Goal: Task Accomplishment & Management: Use online tool/utility

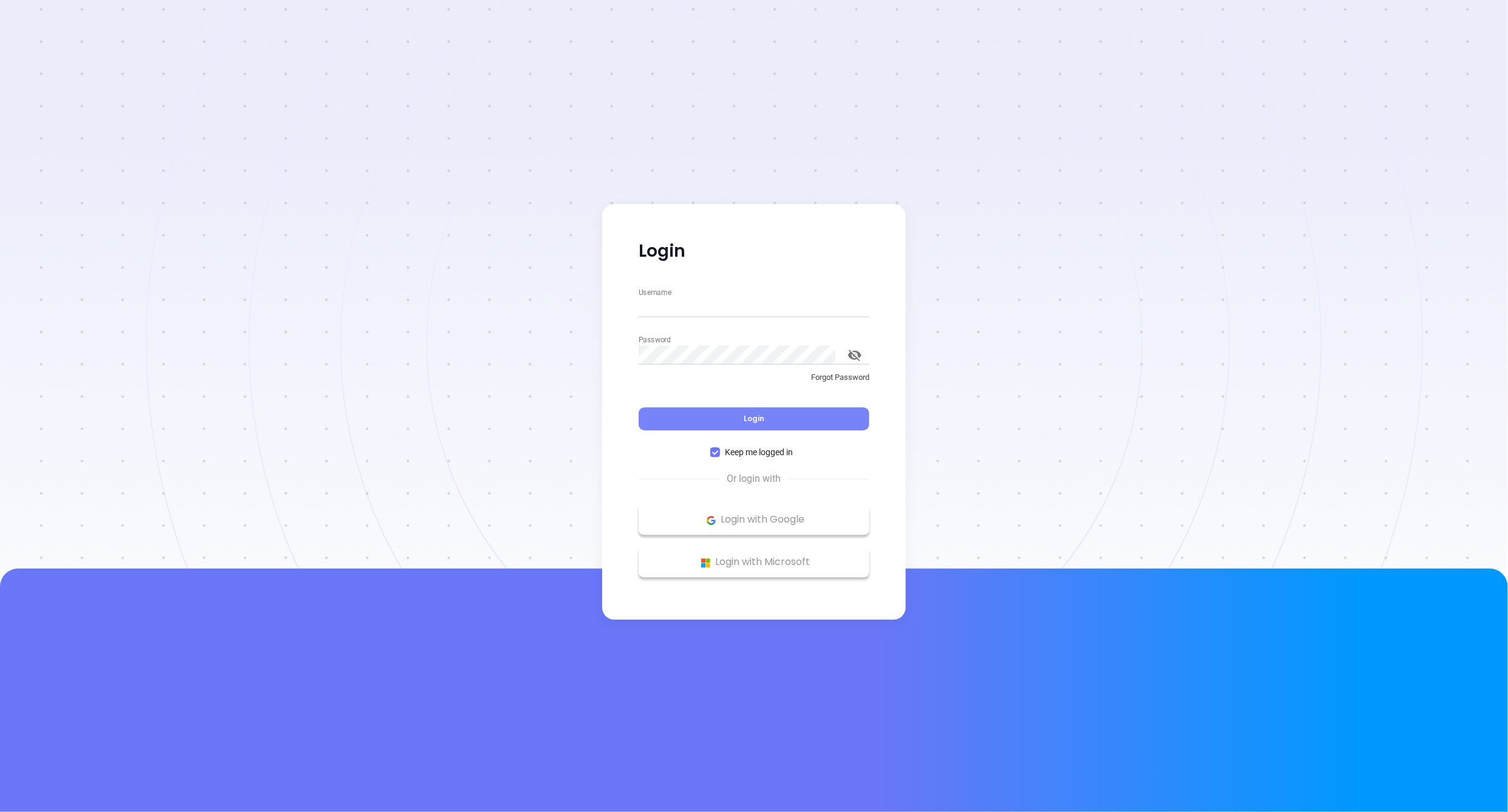
type input "[PERSON_NAME][EMAIL_ADDRESS][DOMAIN_NAME]"
click at [711, 409] on button "Login" at bounding box center [754, 419] width 231 height 23
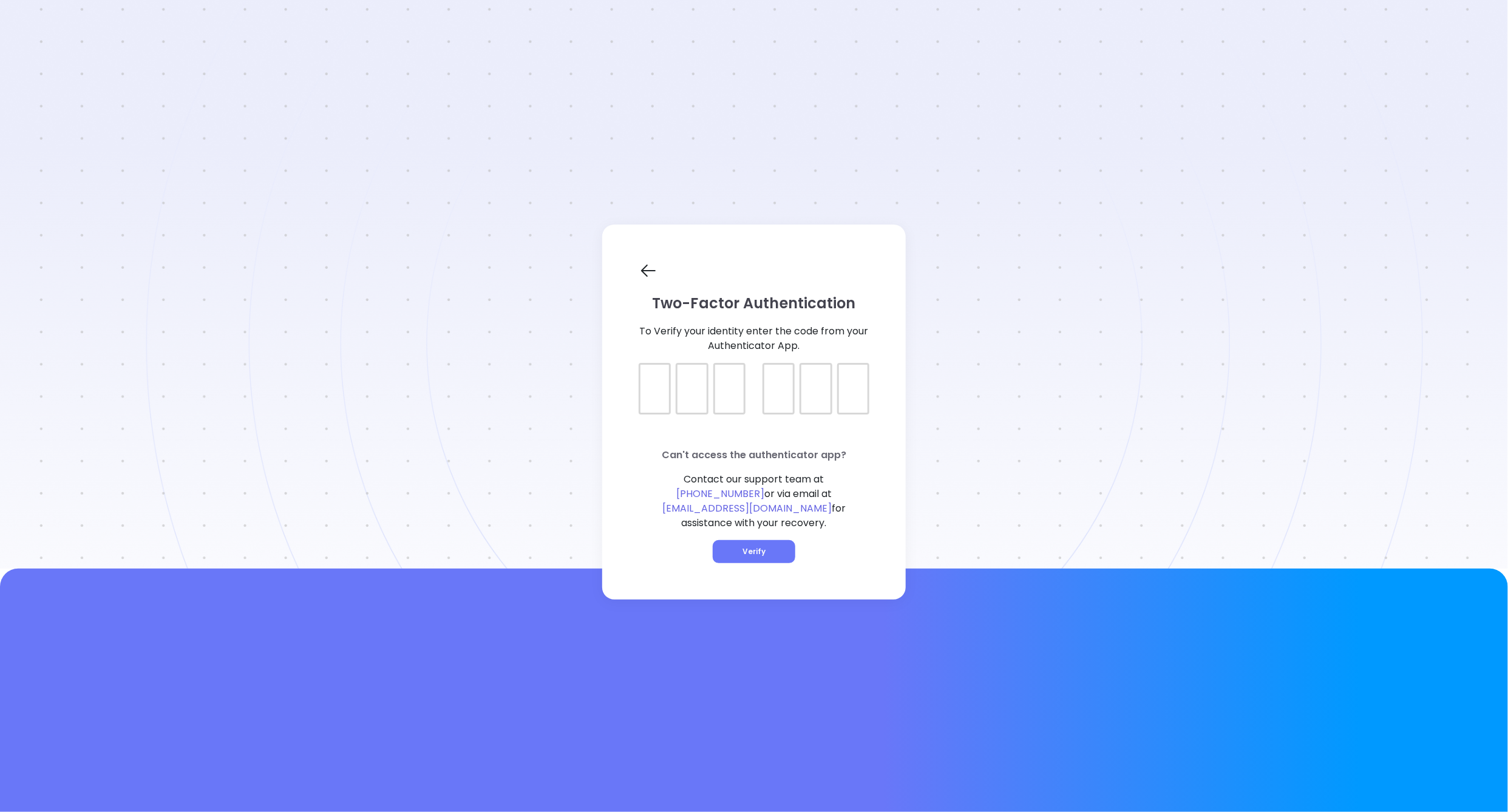
click at [643, 407] on div at bounding box center [654, 388] width 32 height 52
type input "552343"
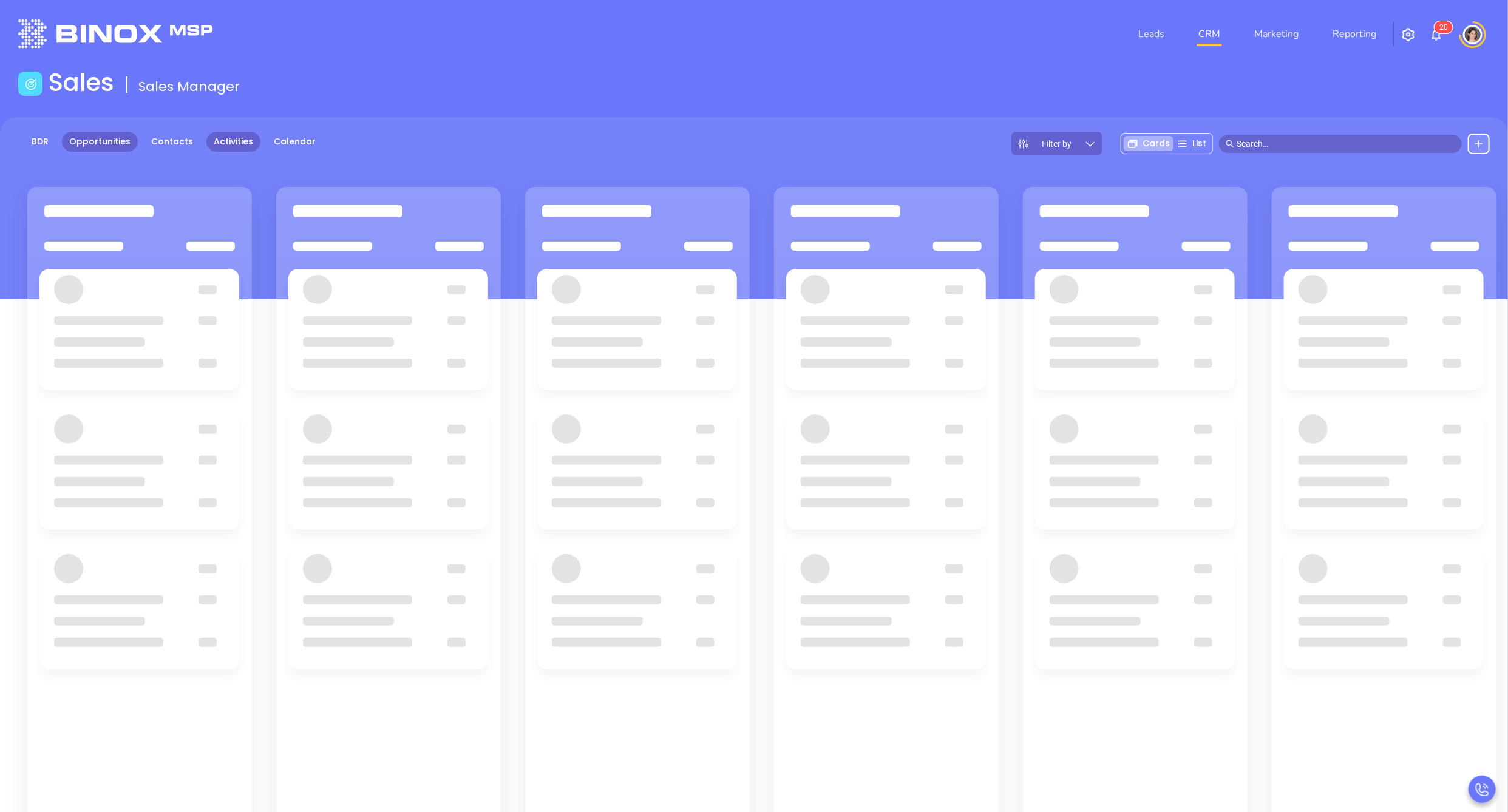
click at [221, 144] on link "Activities" at bounding box center [233, 141] width 54 height 20
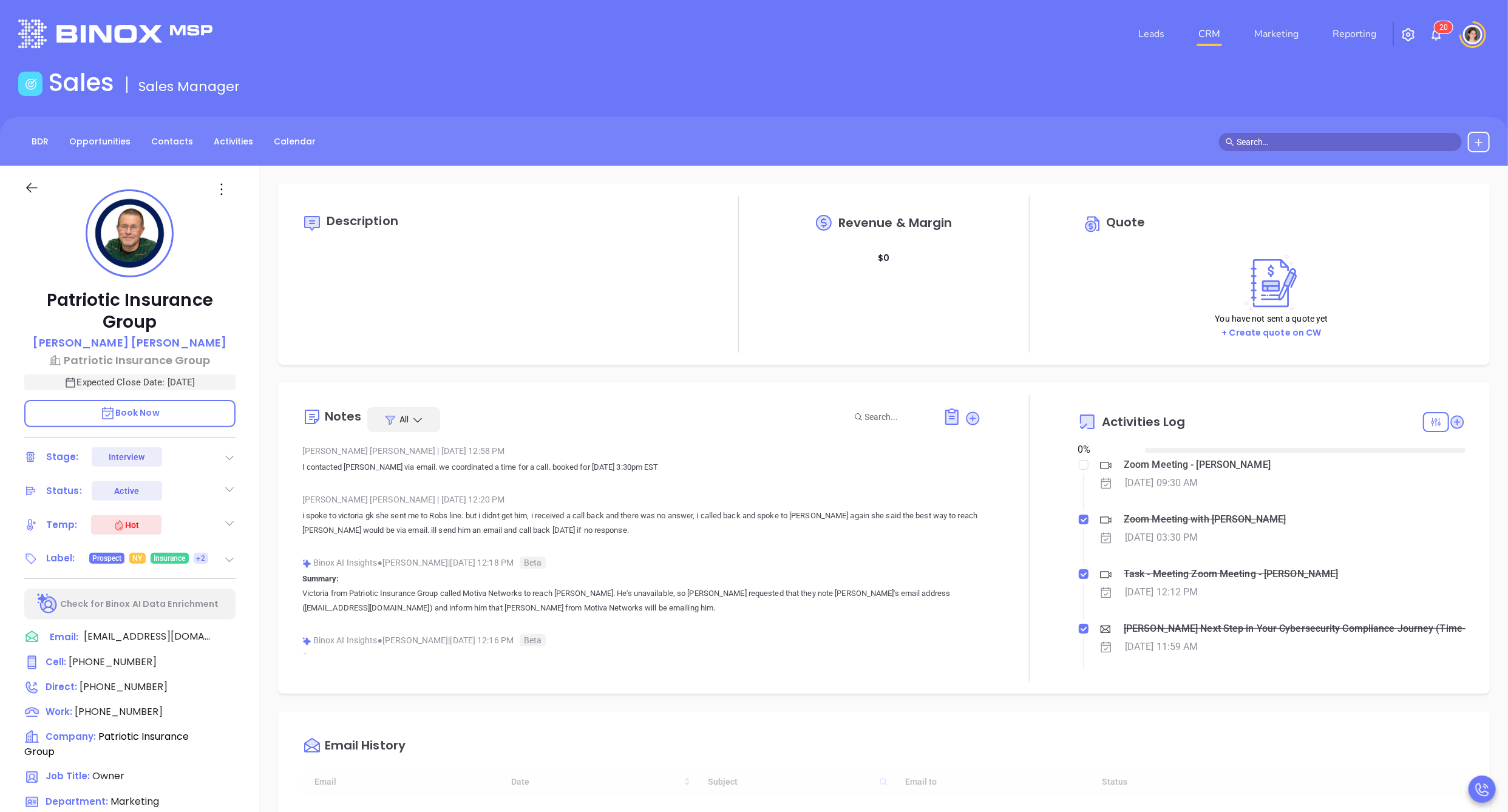
type input "[DATE]"
type input "[PERSON_NAME]"
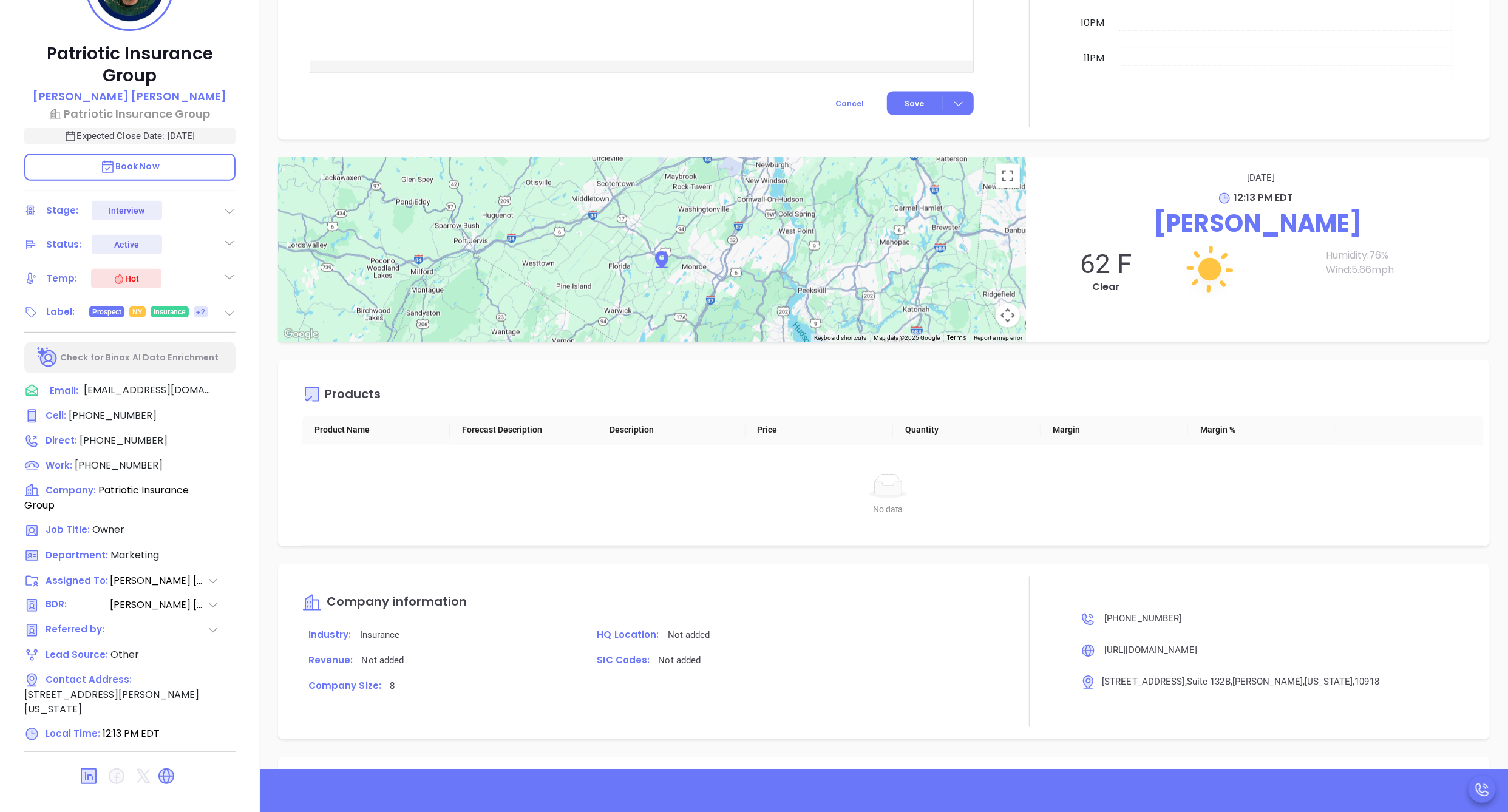
scroll to position [1102, 0]
